Goal: Information Seeking & Learning: Learn about a topic

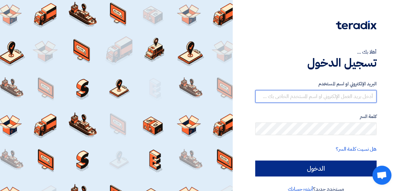
type input "[EMAIL_ADDRESS][PERSON_NAME][DOMAIN_NAME]"
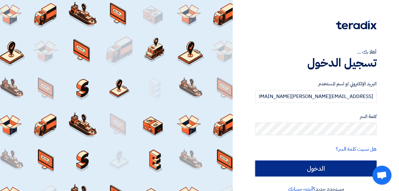
click at [202, 168] on input "الدخول" at bounding box center [315, 169] width 121 height 16
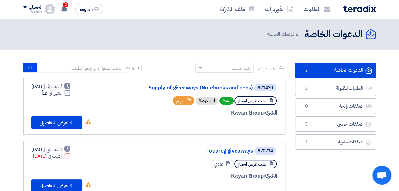
click at [155, 33] on div "الدعوات الخاصة الدعوات الخاصة 2 الدعوات الخاصة" at bounding box center [200, 34] width 353 height 12
click at [65, 12] on icon at bounding box center [64, 8] width 7 height 7
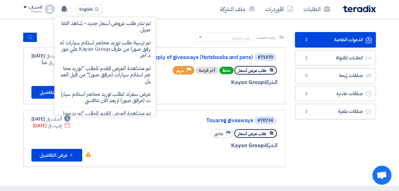
scroll to position [32, 0]
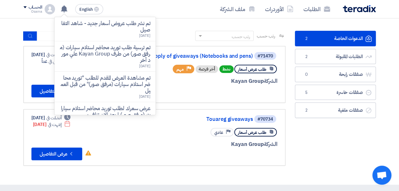
click at [202, 144] on div "الدعوات الخاصة الدعوات الخاصة 2 الطلبات المقبولة الطلبات المقبولة 2 صفقات رابحة…" at bounding box center [335, 101] width 91 height 141
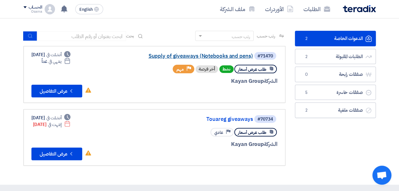
click at [156, 57] on link "Supply of giveaways (Notebooks and pens)" at bounding box center [189, 56] width 127 height 6
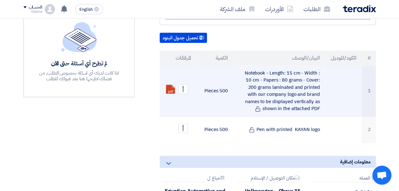
scroll to position [191, 0]
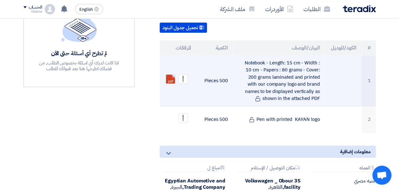
click at [169, 75] on link at bounding box center [191, 94] width 51 height 38
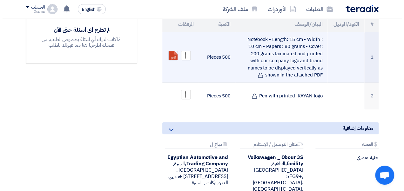
scroll to position [222, 0]
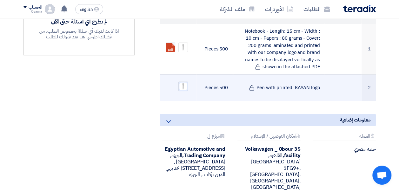
click at [186, 82] on img at bounding box center [183, 86] width 9 height 9
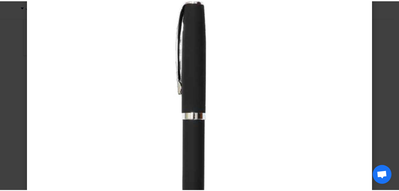
scroll to position [0, 0]
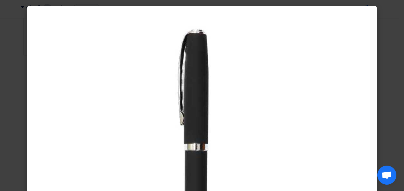
click at [202, 63] on modal-container at bounding box center [202, 95] width 404 height 191
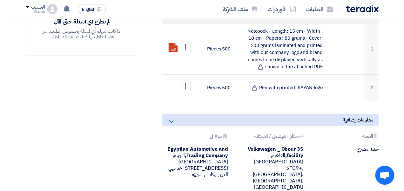
scroll to position [191, 0]
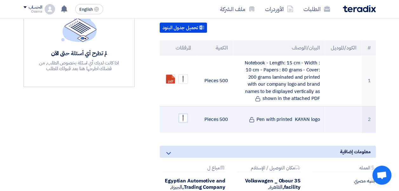
click at [186, 114] on img at bounding box center [183, 118] width 9 height 9
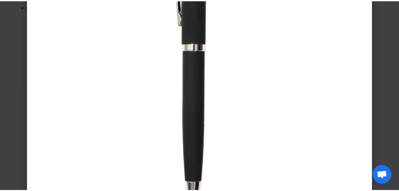
scroll to position [21, 0]
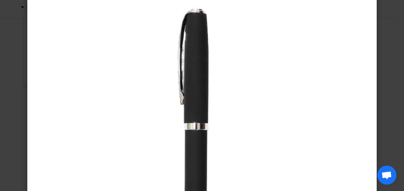
click at [202, 99] on modal-container at bounding box center [202, 95] width 404 height 191
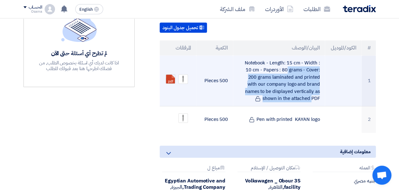
drag, startPoint x: 239, startPoint y: 54, endPoint x: 309, endPoint y: 80, distance: 75.3
click at [202, 80] on td "Notebook - Length: 15 cm - Width : 10 cm - Papers : 80 grams - Cover: 200 grams…" at bounding box center [279, 81] width 92 height 51
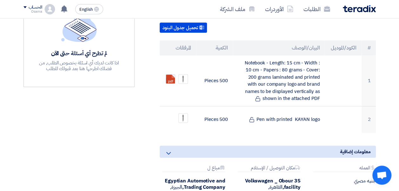
drag, startPoint x: 309, startPoint y: 80, endPoint x: 390, endPoint y: 64, distance: 82.0
click at [202, 64] on section "Supply of giveaways (Notebooks and pens) بيانات العميل [PERSON_NAME] Procuremen…" at bounding box center [199, 85] width 399 height 366
click at [116, 106] on div "مواعيد الطلب الموعد النهائي للرد Time Remaining 1 يوم : 3 ساعة : 36 دقيقة الأسئ…" at bounding box center [79, 76] width 121 height 323
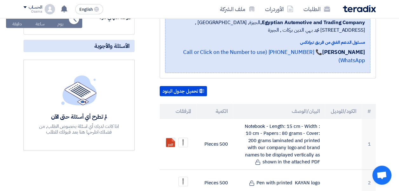
scroll to position [159, 0]
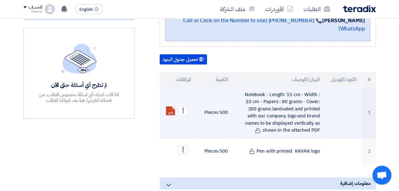
drag, startPoint x: 240, startPoint y: 86, endPoint x: 324, endPoint y: 122, distance: 92.2
click at [202, 122] on td "Notebook - Length: 15 cm - Width : 10 cm - Papers : 80 grams - Cover: 200 grams…" at bounding box center [279, 112] width 92 height 51
drag, startPoint x: 324, startPoint y: 122, endPoint x: 313, endPoint y: 122, distance: 11.8
click at [202, 122] on td "Notebook - Length: 15 cm - Width : 10 cm - Papers : 80 grams - Cover: 200 grams…" at bounding box center [279, 112] width 92 height 51
drag, startPoint x: 319, startPoint y: 121, endPoint x: 243, endPoint y: 78, distance: 86.9
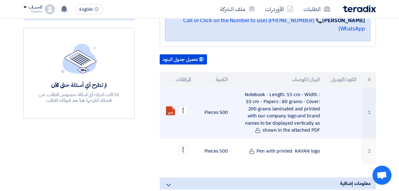
click at [202, 87] on td "Notebook - Length: 15 cm - Width : 10 cm - Papers : 80 grams - Cover: 200 grams…" at bounding box center [279, 112] width 92 height 51
drag, startPoint x: 243, startPoint y: 78, endPoint x: 238, endPoint y: 85, distance: 8.5
click at [202, 87] on td "Notebook - Length: 15 cm - Width : 10 cm - Papers : 80 grams - Cover: 200 grams…" at bounding box center [279, 112] width 92 height 51
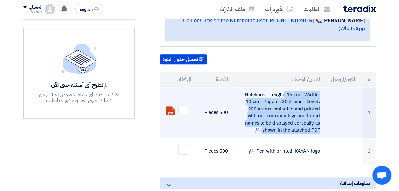
click at [202, 87] on td "Notebook - Length: 15 cm - Width : 10 cm - Papers : 80 grams - Cover: 200 grams…" at bounding box center [279, 112] width 92 height 51
click at [202, 120] on td "500 Pieces" at bounding box center [214, 112] width 37 height 51
